Goal: Check status: Check status

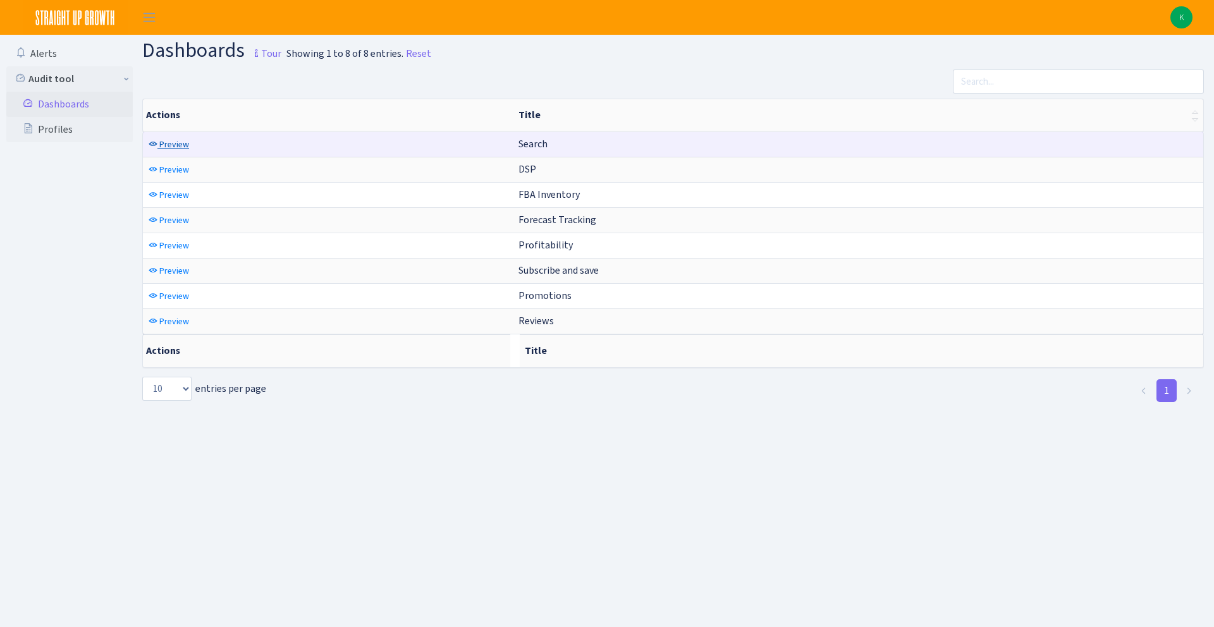
click at [172, 145] on span "Preview" at bounding box center [174, 144] width 30 height 12
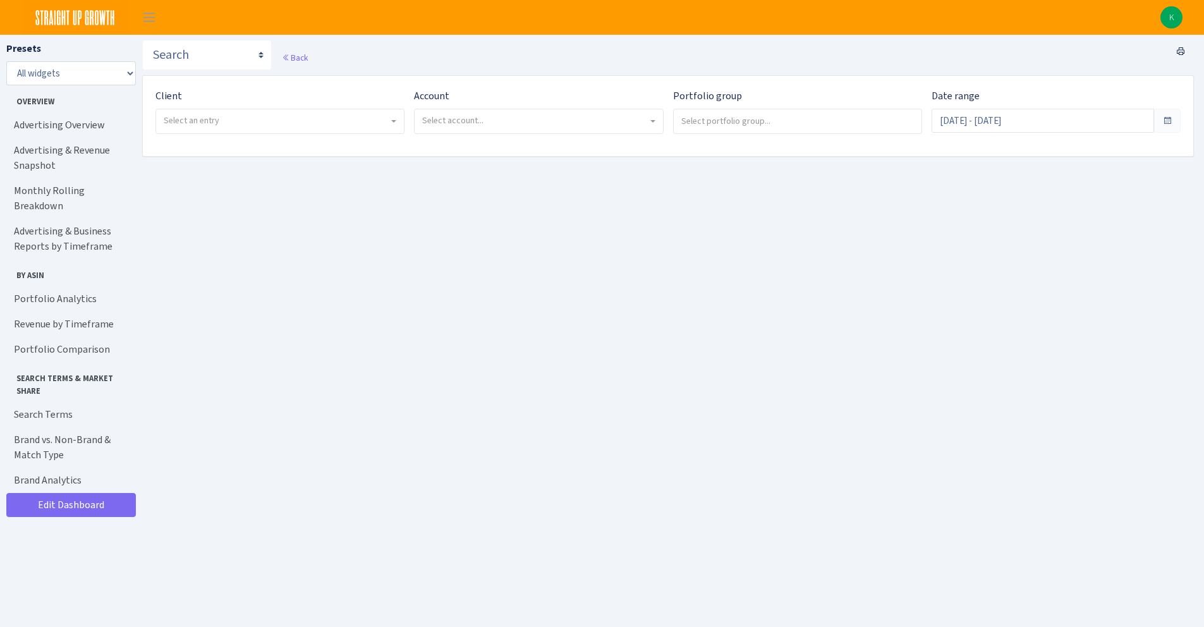
click at [334, 124] on span "Select an entry" at bounding box center [276, 120] width 225 height 13
select select "409"
select select
click at [499, 143] on div "Account Select account..." at bounding box center [534, 116] width 259 height 56
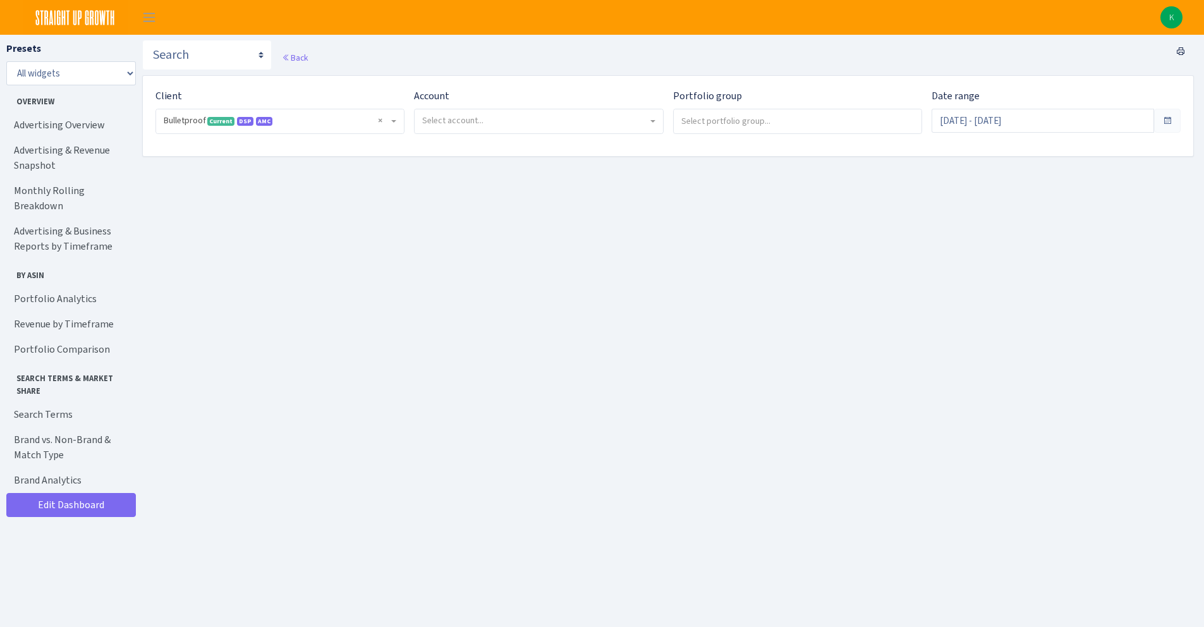
click at [503, 121] on span "Select account..." at bounding box center [534, 120] width 225 height 13
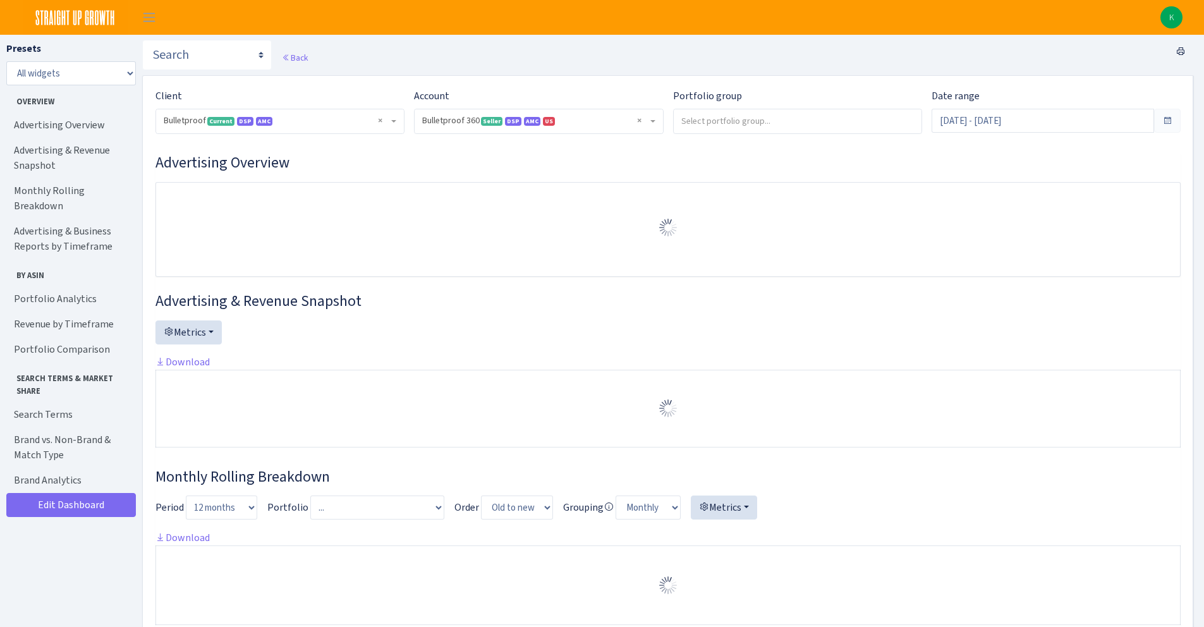
select select "3235730245795869"
click at [975, 111] on input "Jul 29, 2025 - Aug 27, 2025" at bounding box center [1043, 121] width 222 height 24
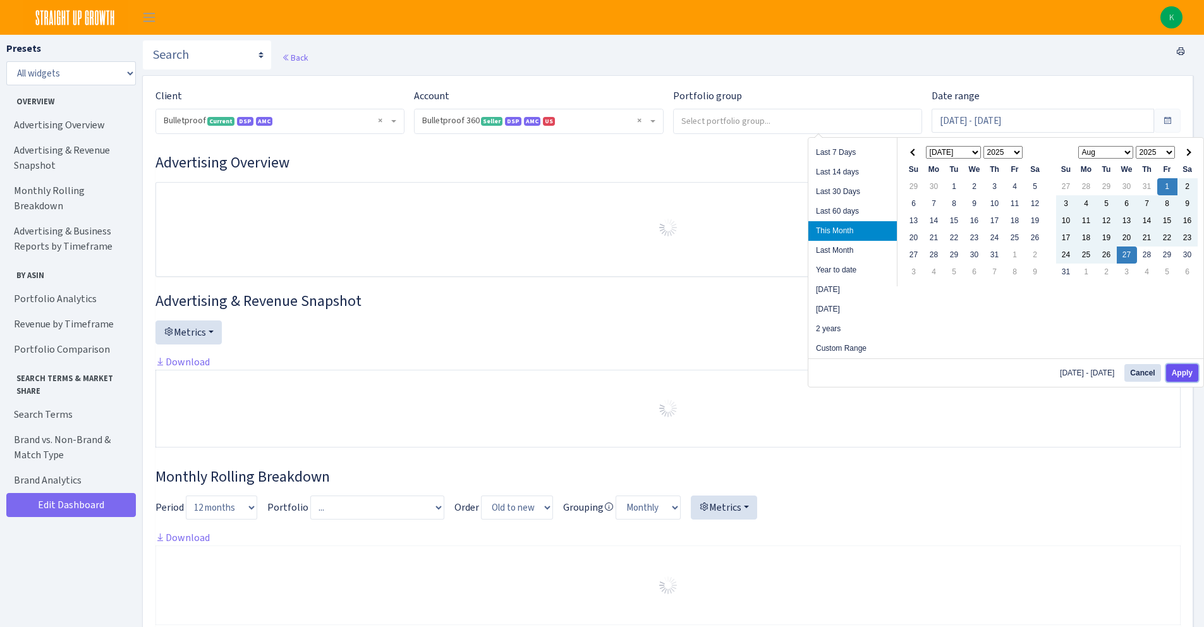
click at [1190, 379] on button "Apply" at bounding box center [1182, 373] width 32 height 18
type input "Aug 1, 2025 - Aug 27, 2025"
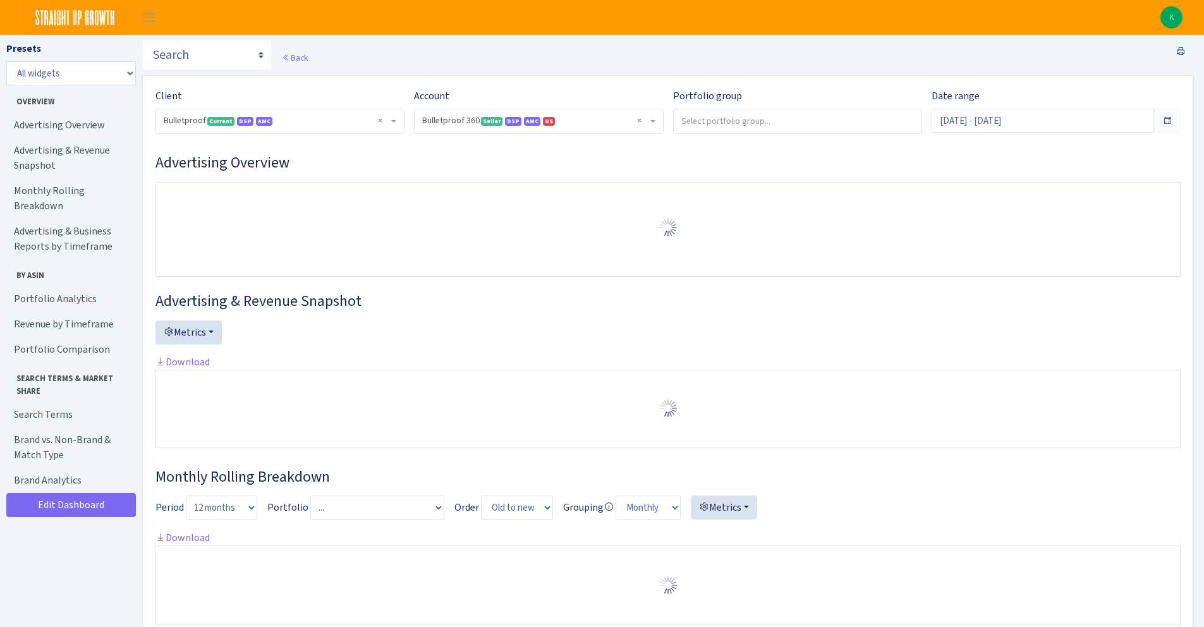
select select "3235730245795869"
